Goal: Task Accomplishment & Management: Complete application form

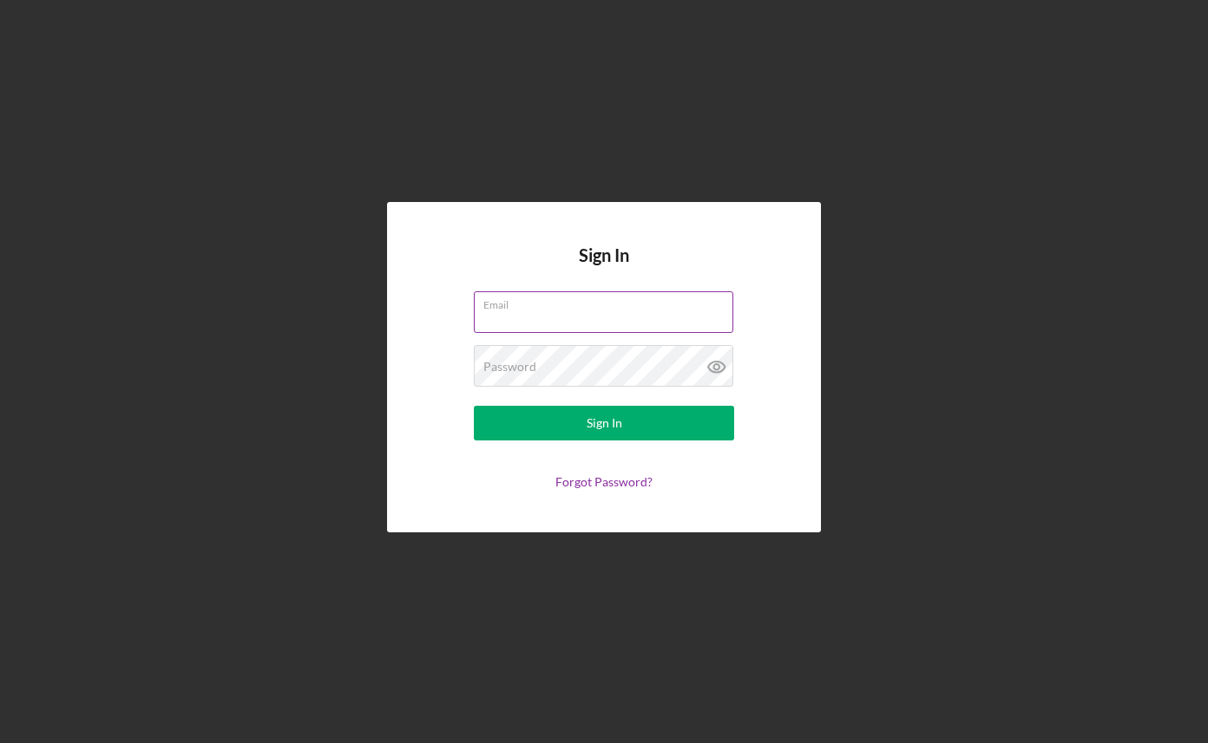
click at [616, 314] on input "Email" at bounding box center [603, 312] width 259 height 42
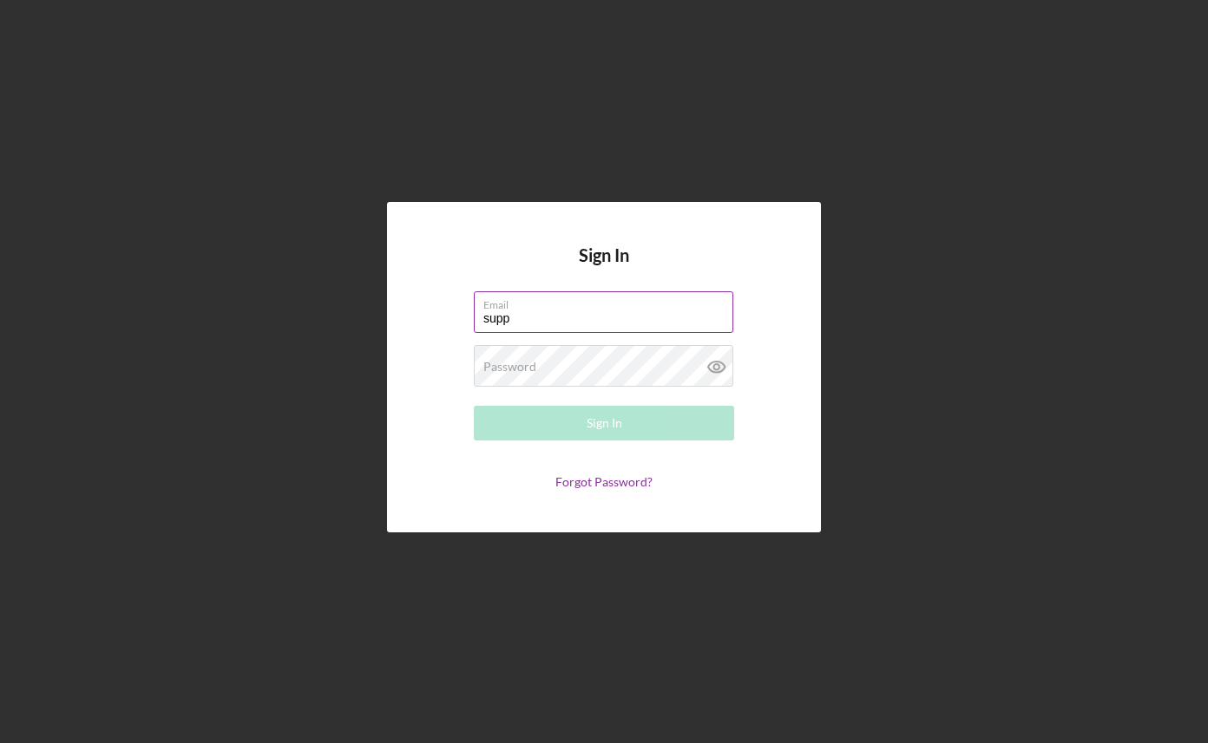
type input "[EMAIL_ADDRESS][DOMAIN_NAME]"
click at [599, 368] on div "Password Required" at bounding box center [604, 366] width 260 height 43
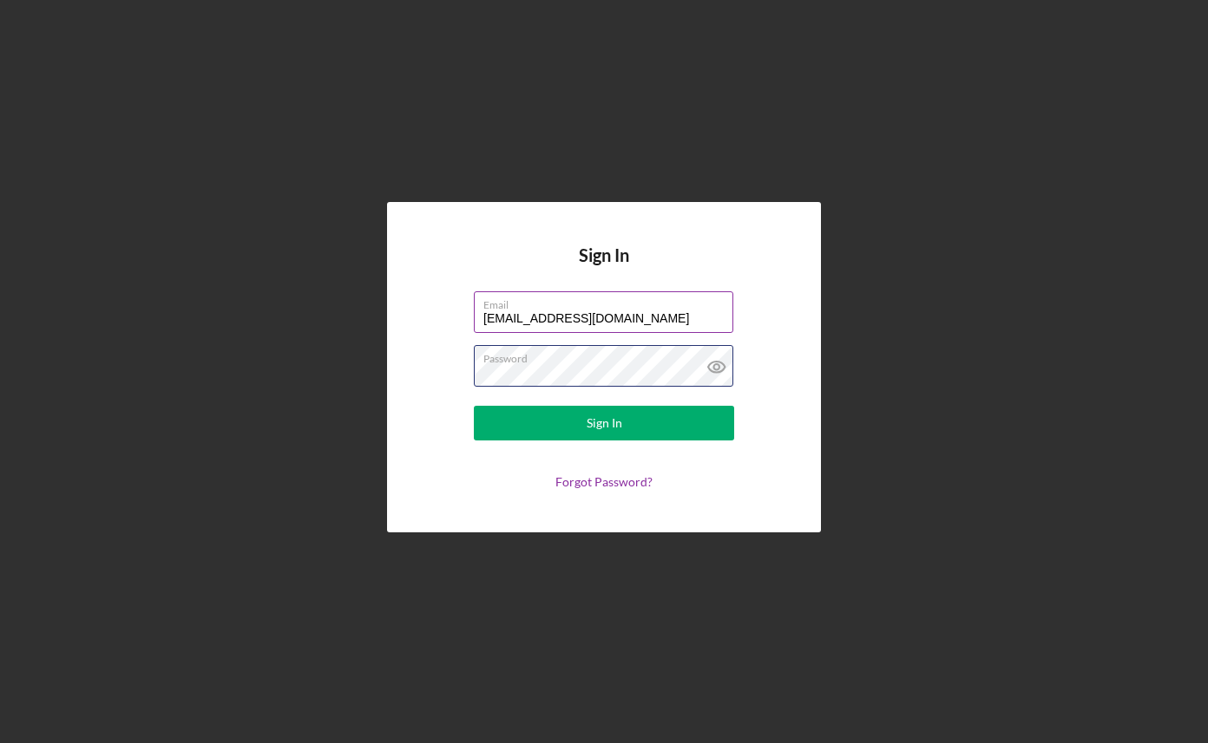
click at [474, 406] on button "Sign In" at bounding box center [604, 423] width 260 height 35
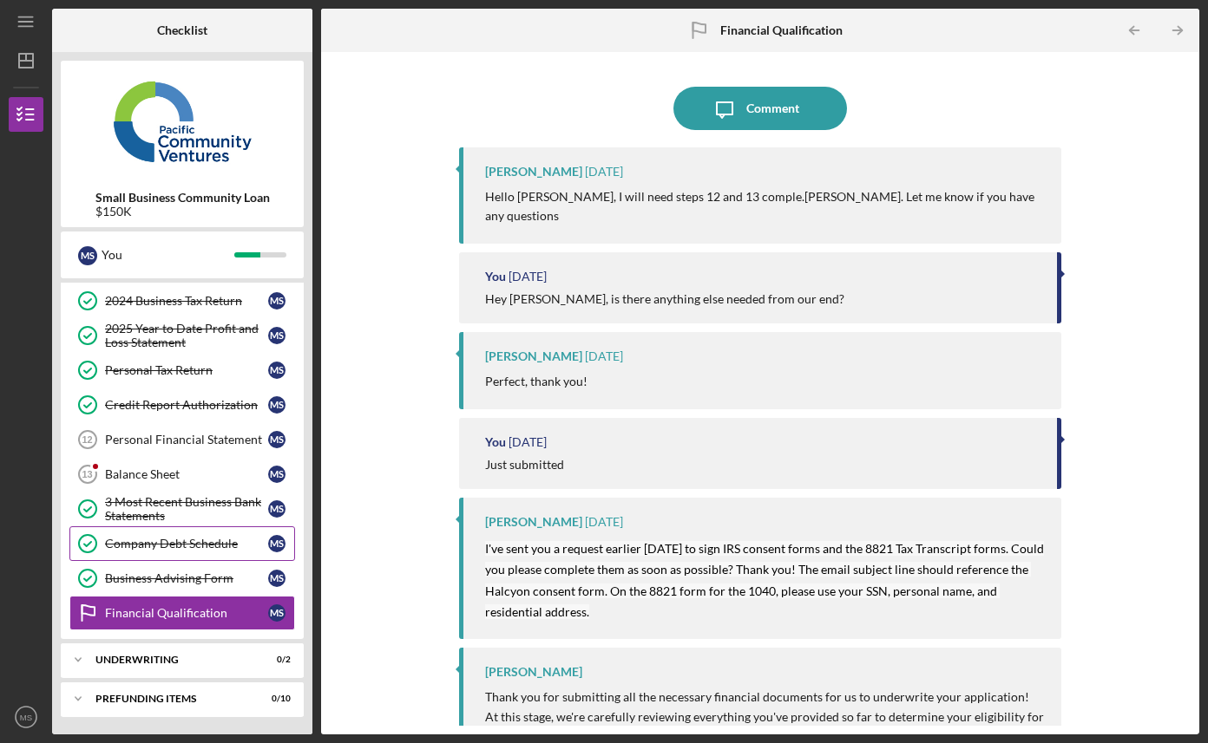
scroll to position [177, 0]
click at [215, 655] on div "Icon/Expander Underwriting 0 / 2" at bounding box center [182, 661] width 243 height 35
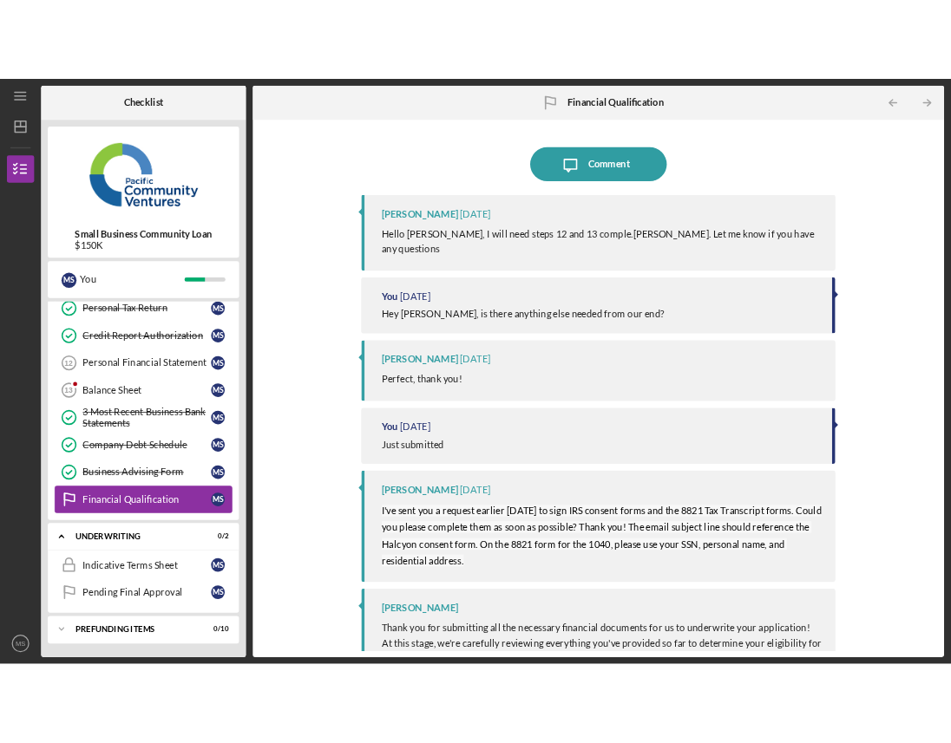
scroll to position [255, 0]
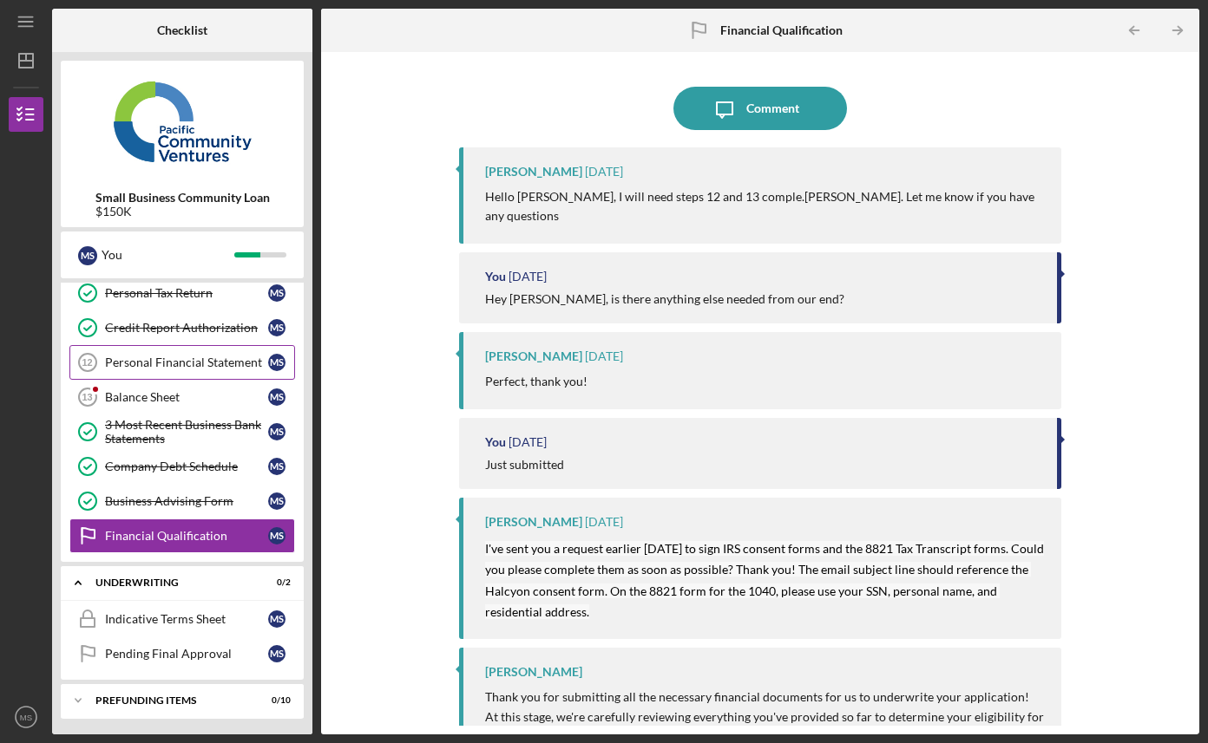
click at [237, 360] on div "Personal Financial Statement" at bounding box center [186, 363] width 163 height 14
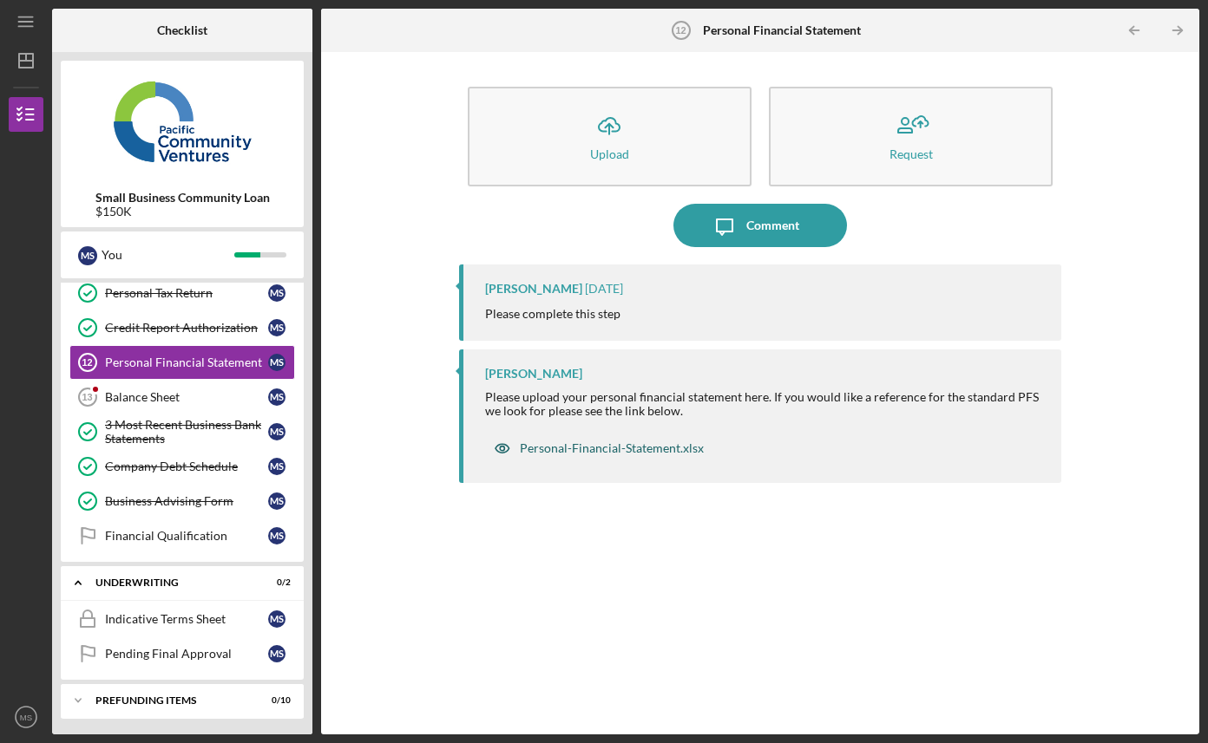
click at [623, 454] on div "Personal-Financial-Statement.xlsx" at bounding box center [612, 449] width 184 height 14
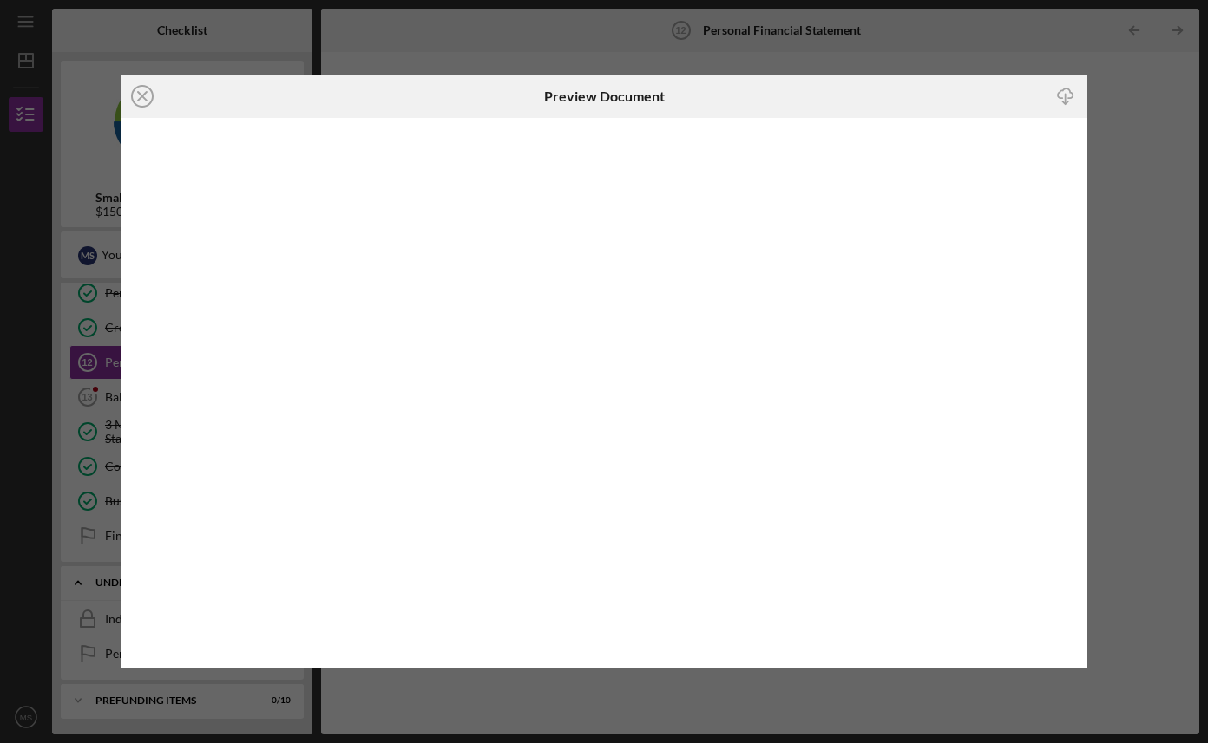
click at [1059, 102] on icon "Icon/Download" at bounding box center [1064, 95] width 39 height 39
click at [139, 93] on line at bounding box center [142, 96] width 9 height 9
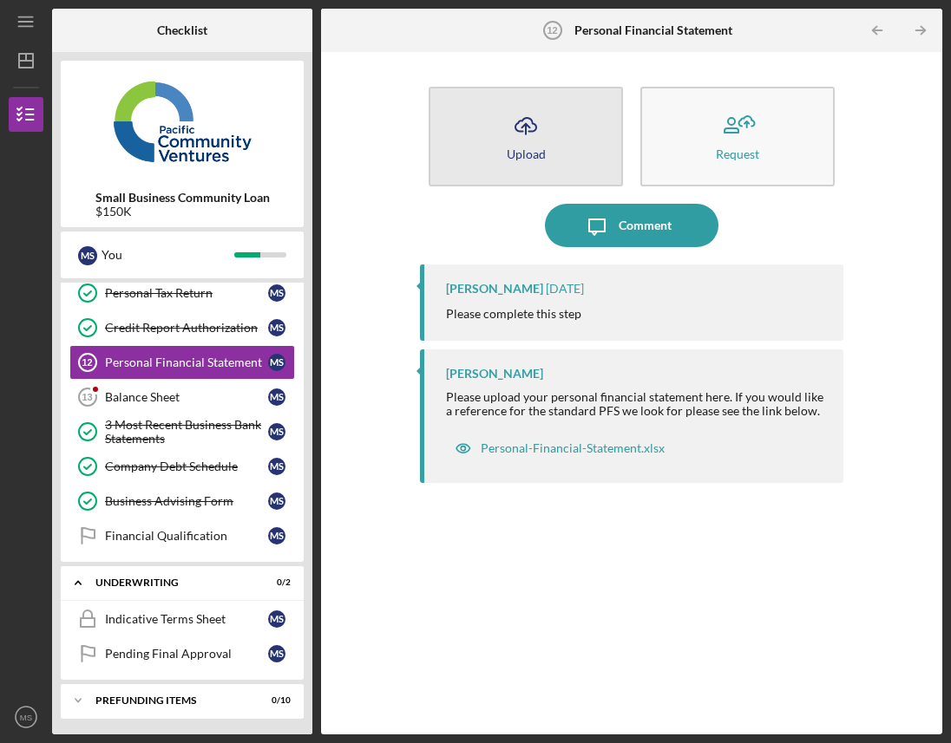
click at [516, 143] on icon "Icon/Upload" at bounding box center [525, 125] width 43 height 43
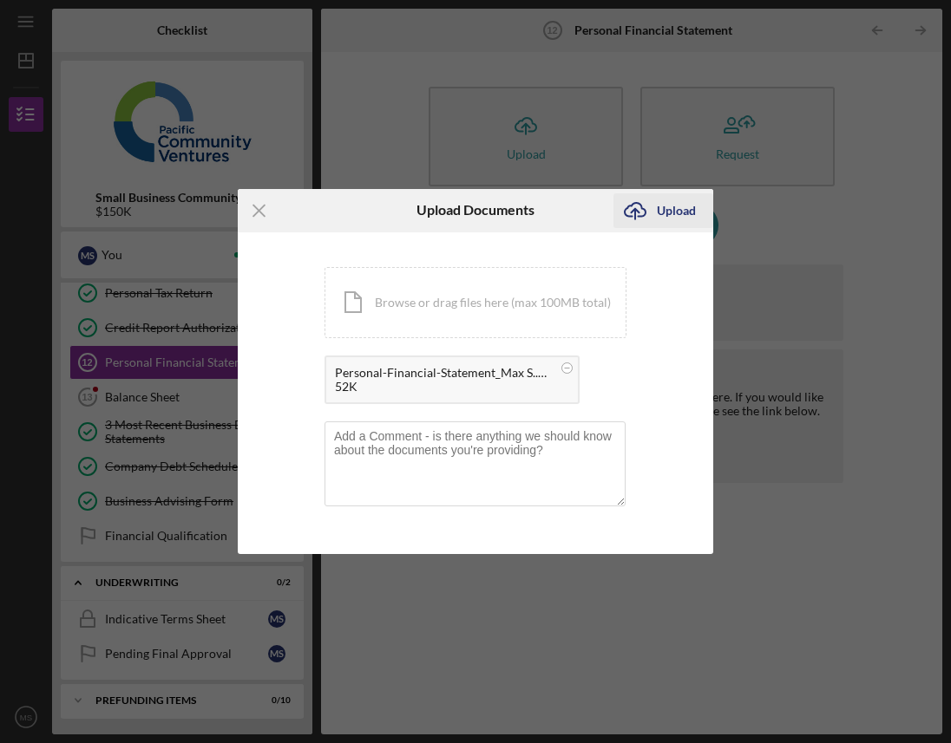
click at [678, 218] on div "Upload" at bounding box center [676, 210] width 39 height 35
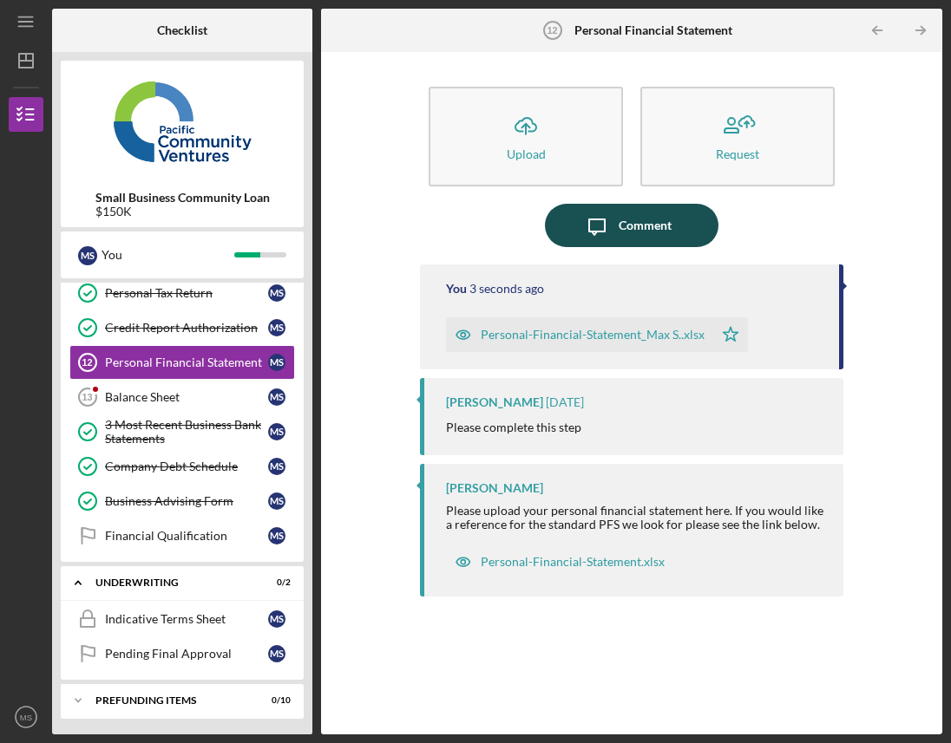
click at [642, 231] on div "Comment" at bounding box center [645, 225] width 53 height 43
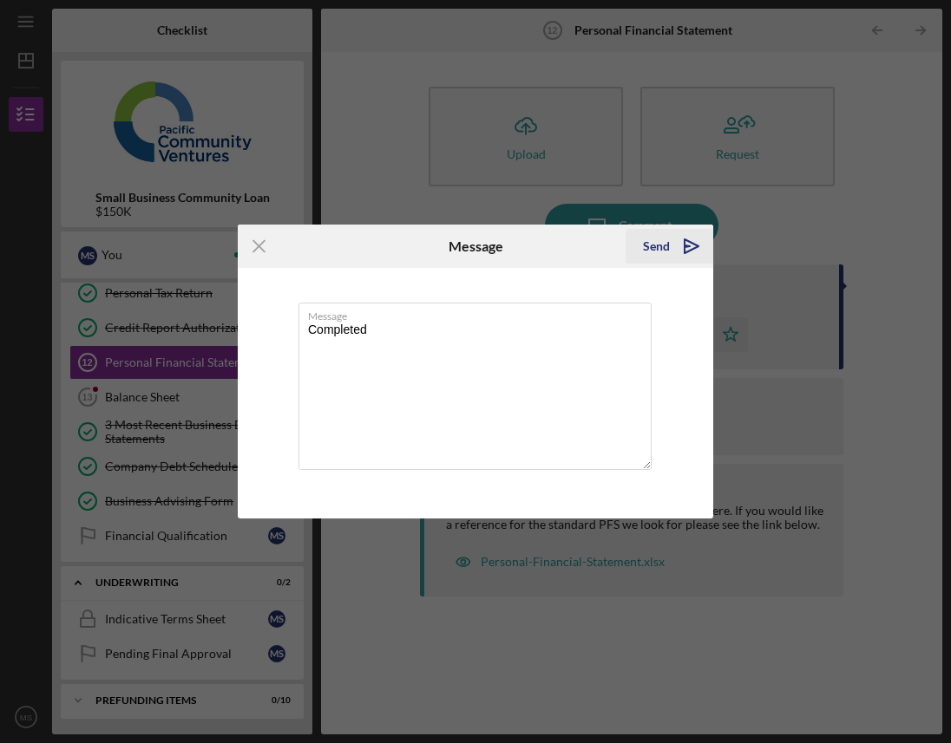
type textarea "Completed"
click at [659, 247] on div "Send" at bounding box center [656, 246] width 27 height 35
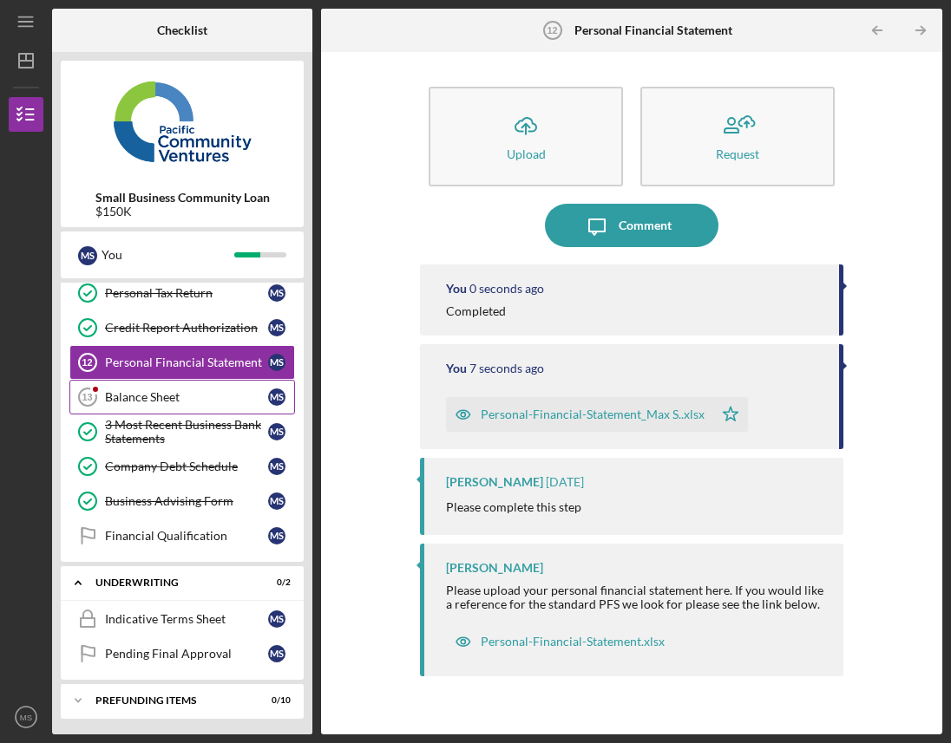
click at [170, 405] on link "Balance Sheet 13 Balance Sheet M S" at bounding box center [182, 397] width 226 height 35
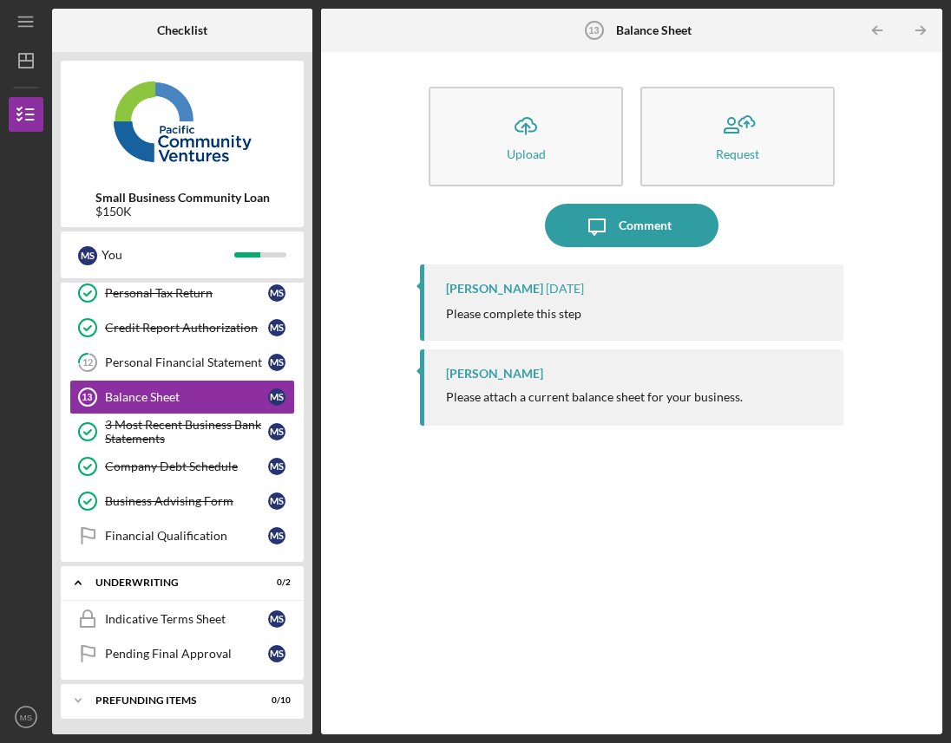
click at [514, 380] on div "[PERSON_NAME]" at bounding box center [494, 374] width 97 height 14
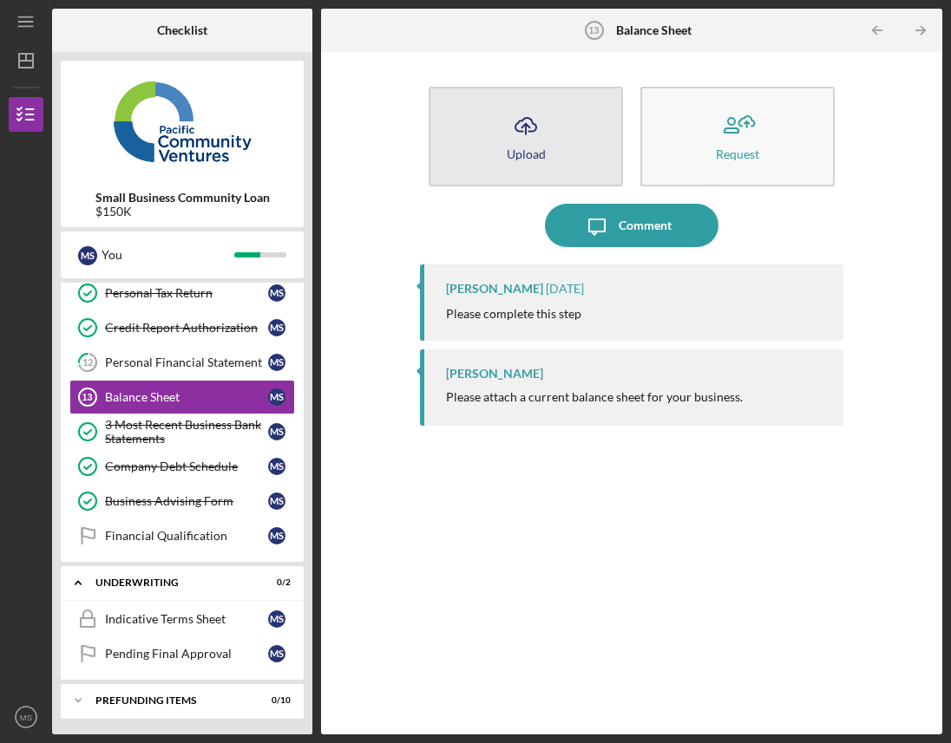
click at [552, 104] on button "Icon/Upload Upload" at bounding box center [526, 137] width 194 height 100
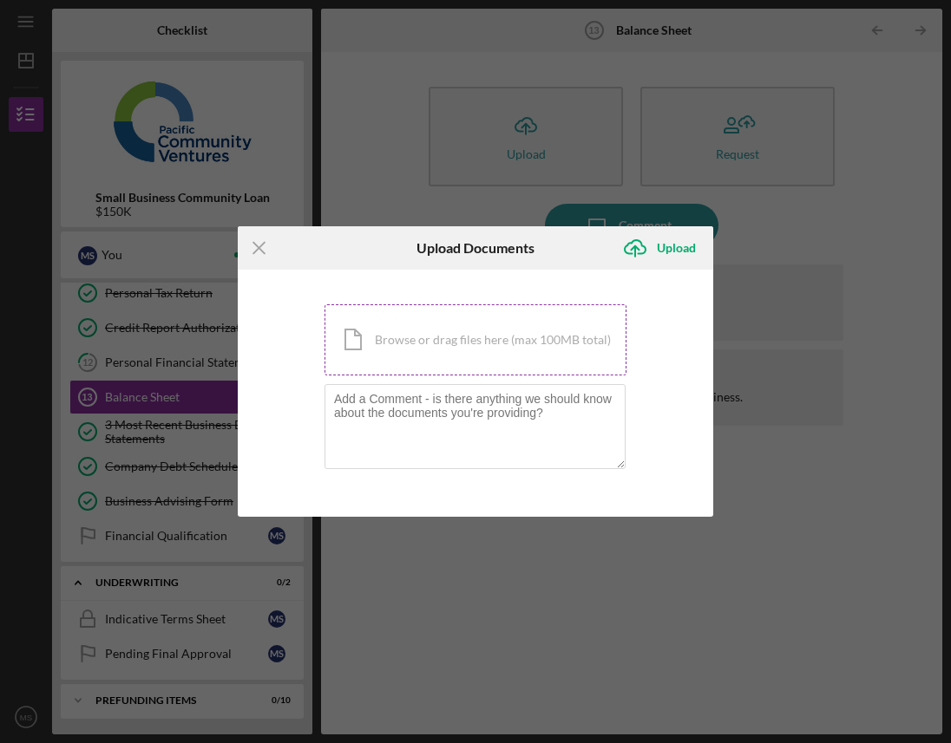
click at [509, 339] on div "Icon/Document Browse or drag files here (max 100MB total) Tap to choose files o…" at bounding box center [475, 340] width 302 height 71
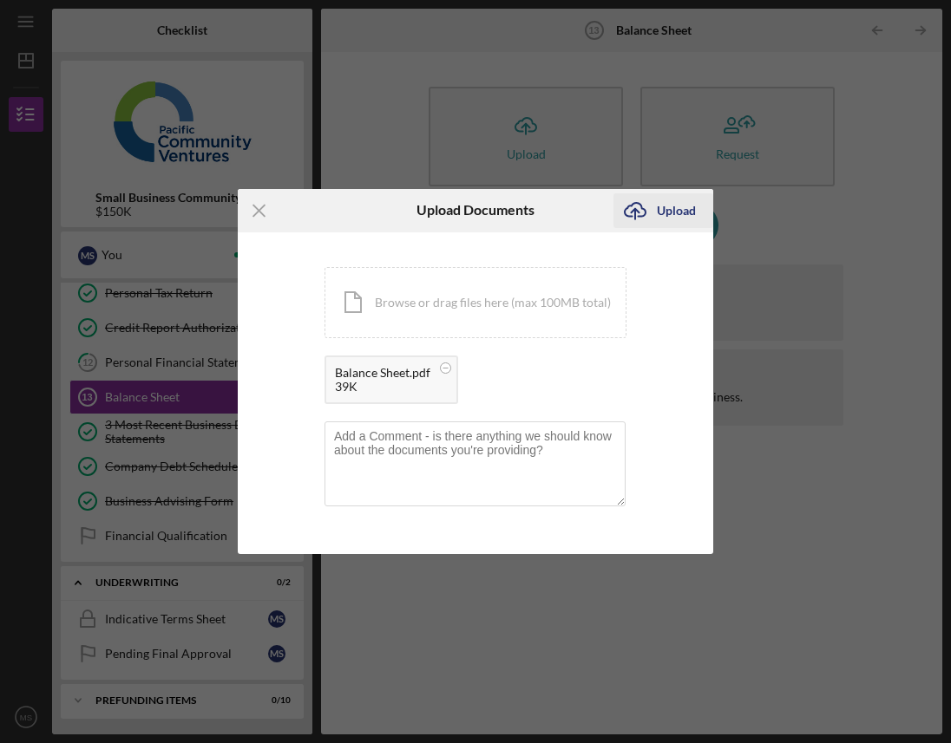
click at [686, 206] on div "Upload" at bounding box center [676, 210] width 39 height 35
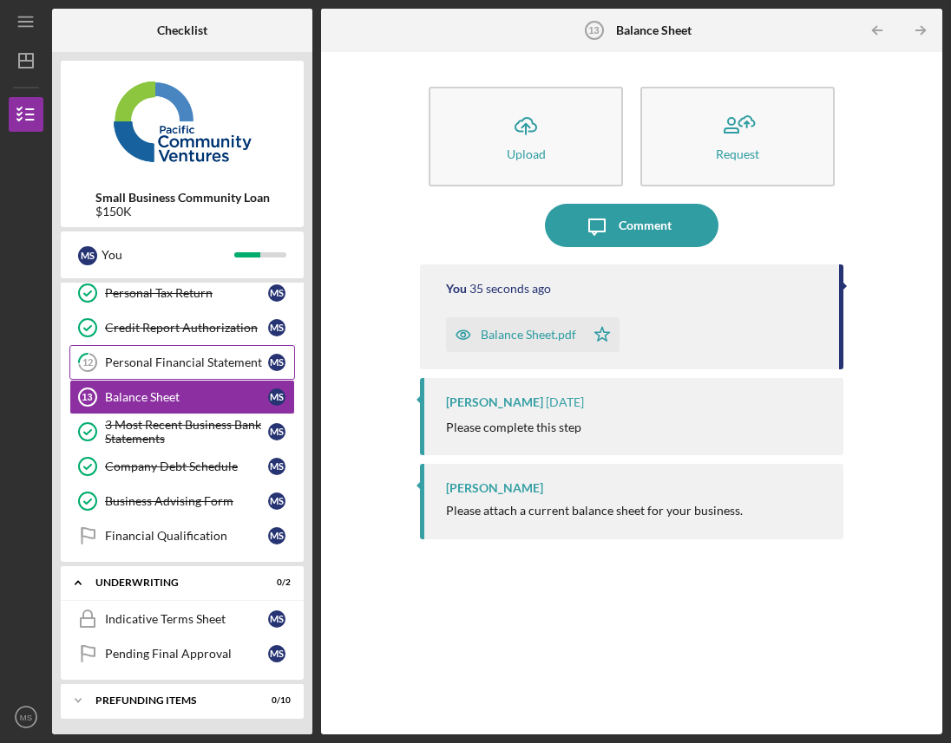
click at [180, 358] on div "Personal Financial Statement" at bounding box center [186, 363] width 163 height 14
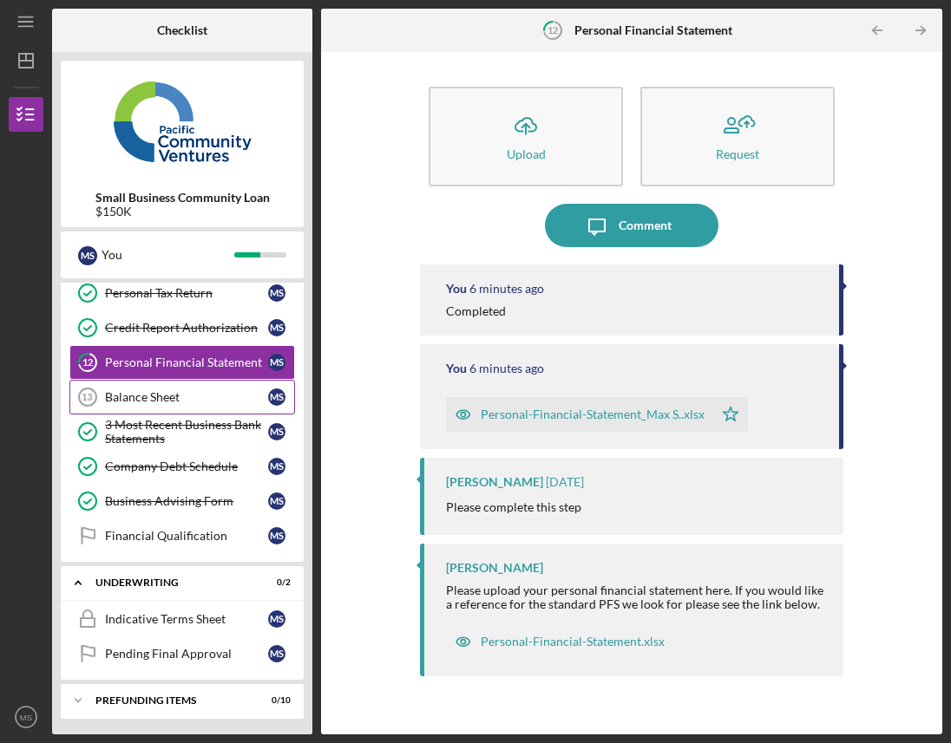
click at [202, 395] on div "Balance Sheet" at bounding box center [186, 397] width 163 height 14
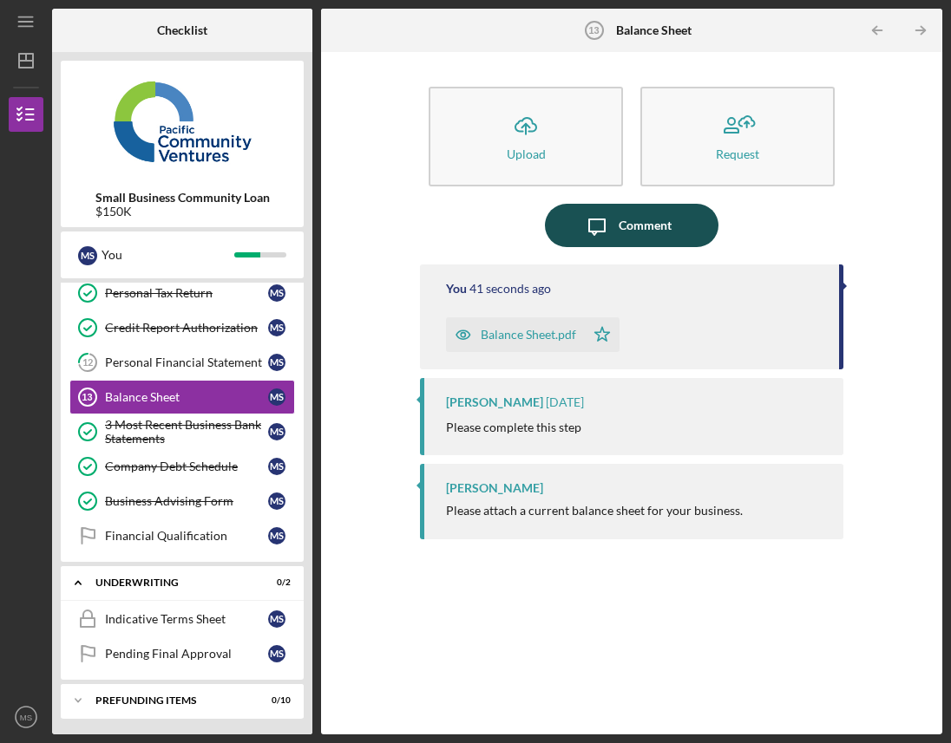
click at [678, 231] on button "Icon/Message Comment" at bounding box center [632, 225] width 174 height 43
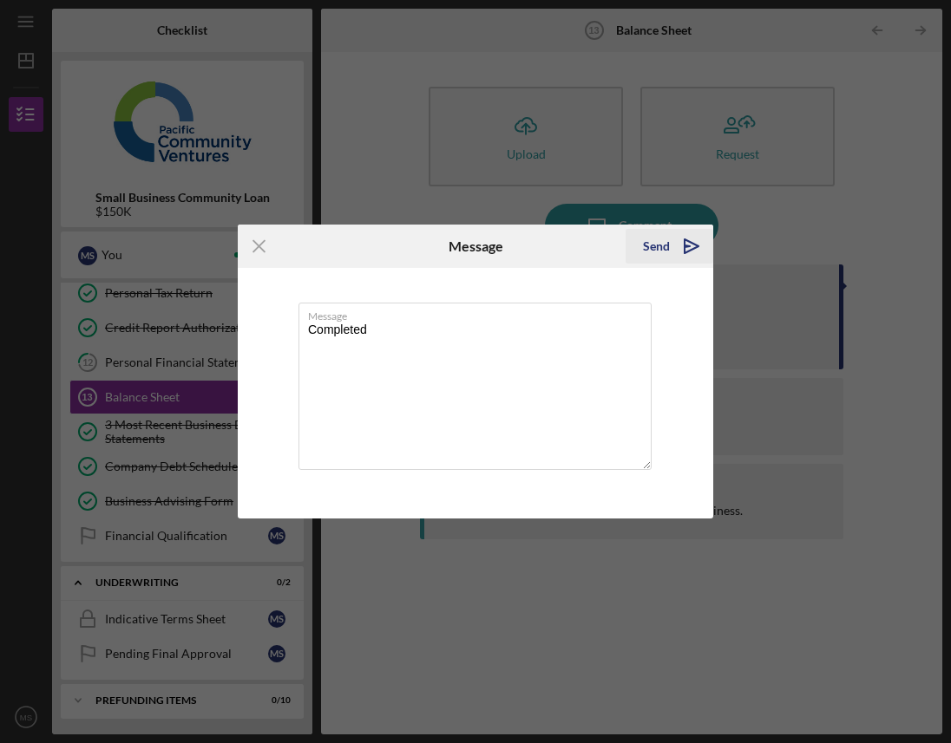
type textarea "Completed"
click at [643, 238] on div "Send" at bounding box center [656, 246] width 27 height 35
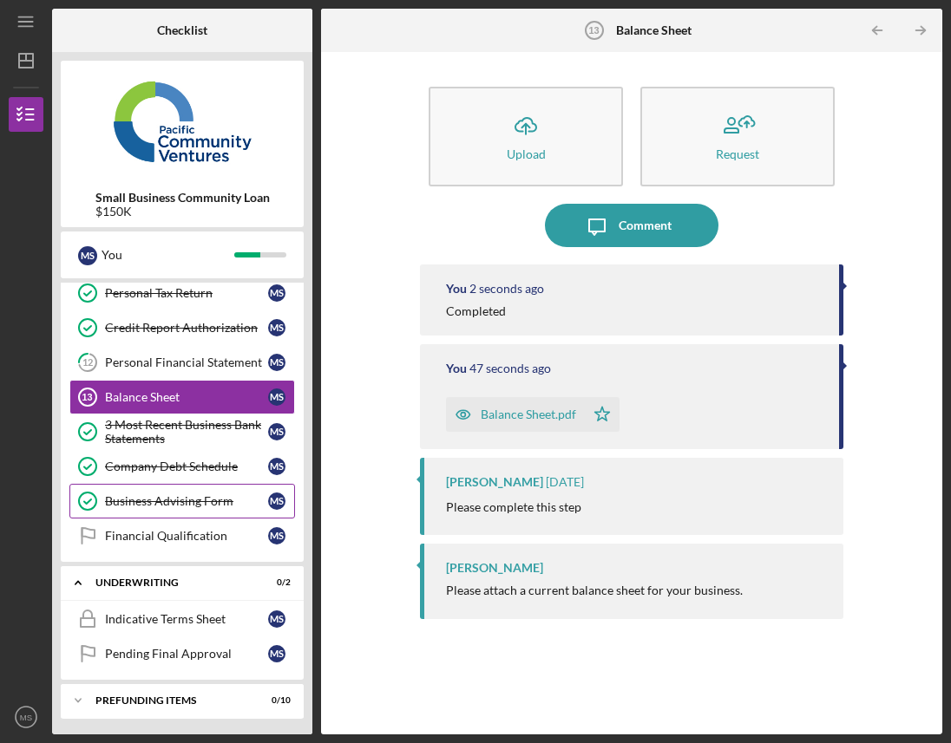
scroll to position [257, 0]
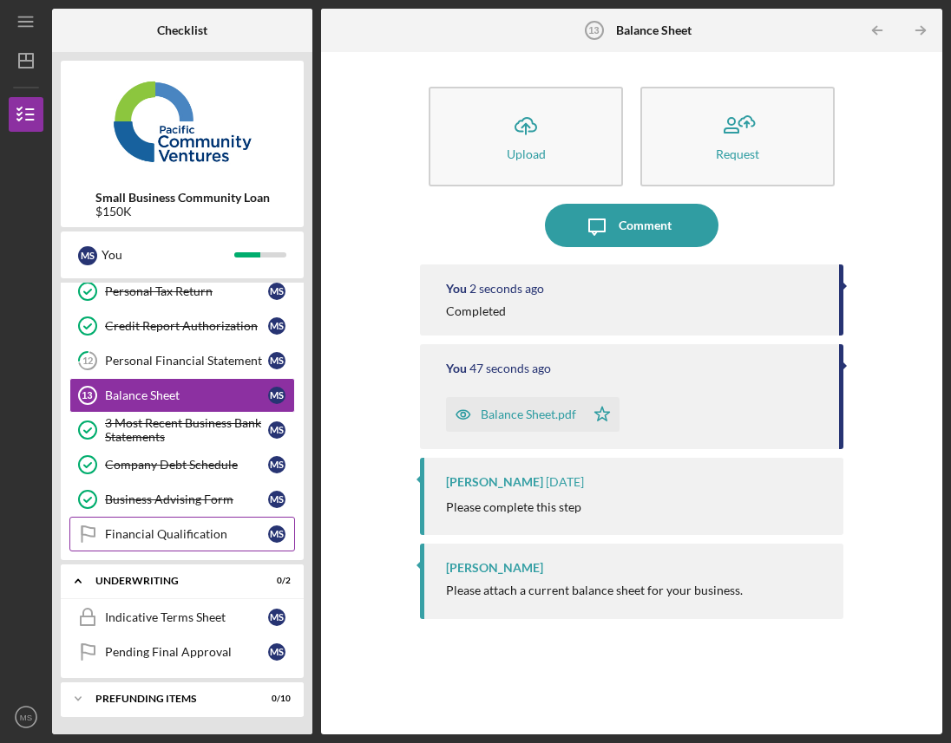
click at [224, 535] on div "Financial Qualification" at bounding box center [186, 534] width 163 height 14
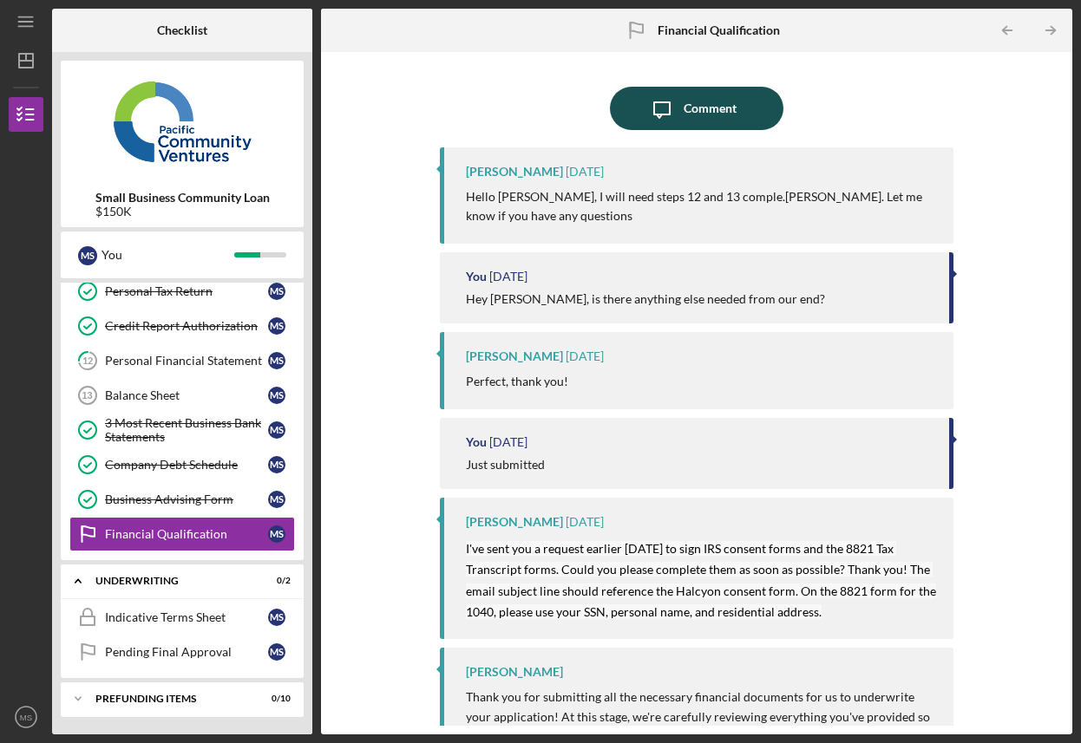
click at [712, 97] on div "Comment" at bounding box center [710, 108] width 53 height 43
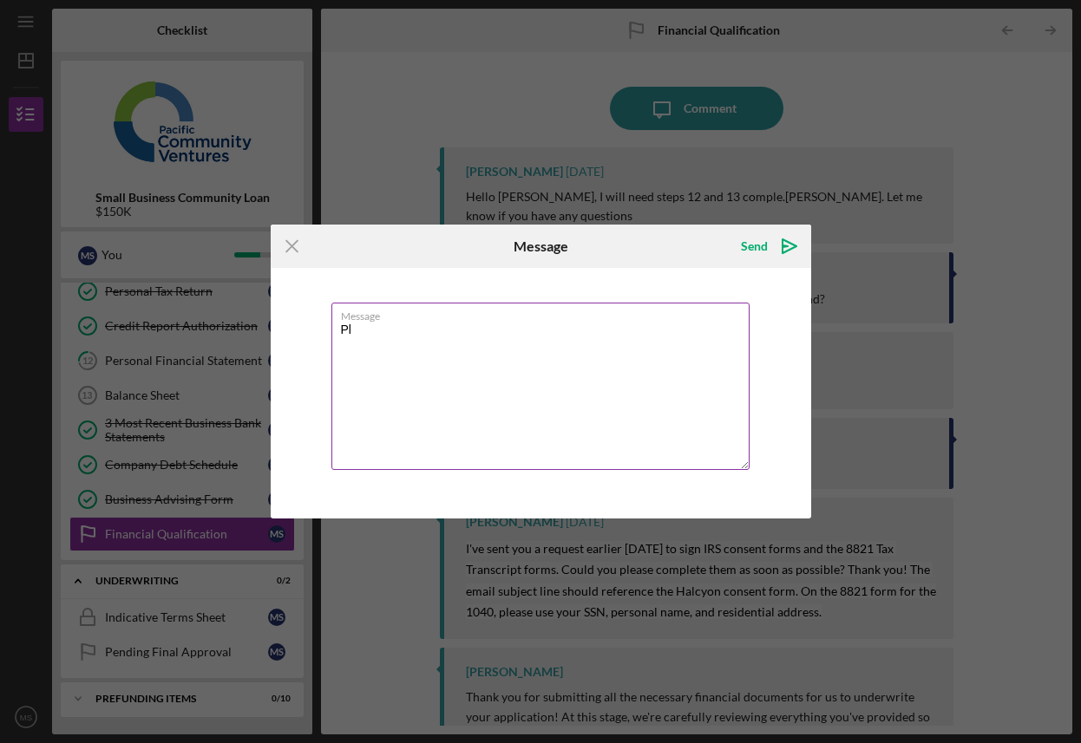
type textarea "P"
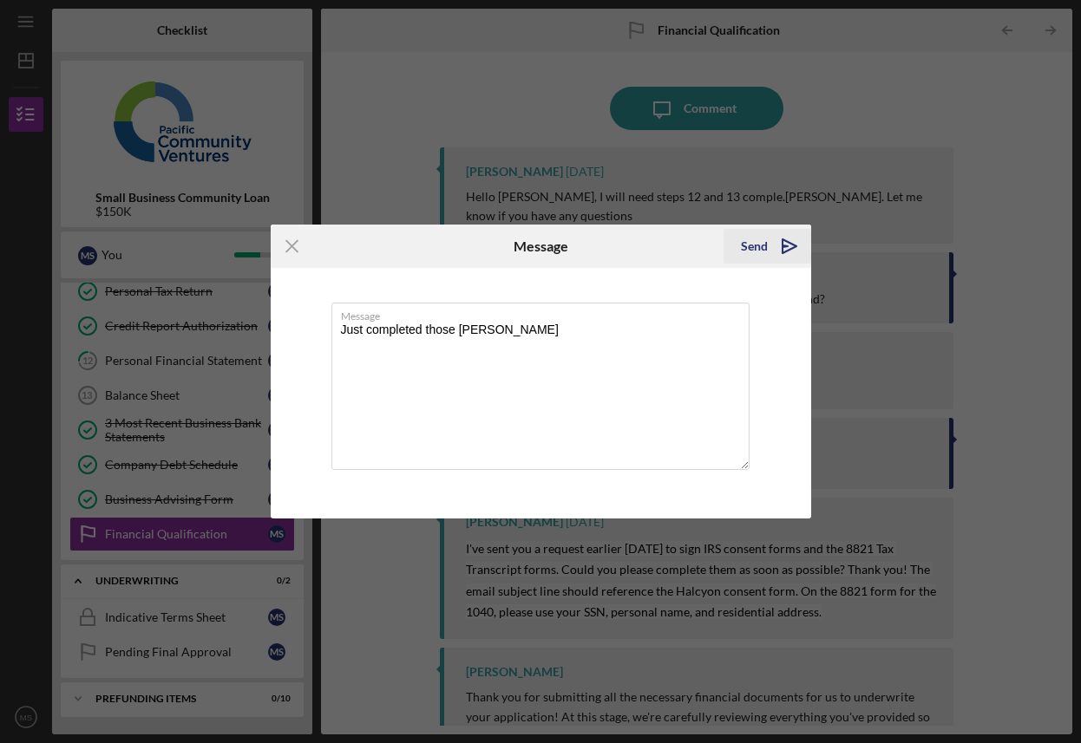
type textarea "Just completed those [PERSON_NAME]"
click at [768, 239] on icon "Icon/icon-invite-send" at bounding box center [789, 246] width 43 height 43
